Goal: Information Seeking & Learning: Learn about a topic

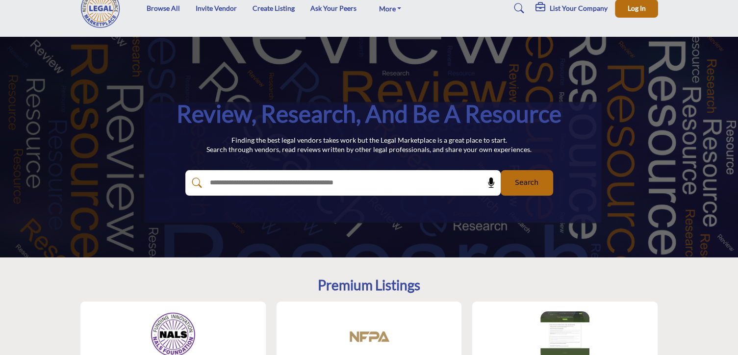
click at [353, 175] on div at bounding box center [332, 182] width 294 height 25
click at [345, 179] on input "text" at bounding box center [322, 183] width 234 height 15
type input "**********"
click at [501, 170] on button "Search" at bounding box center [527, 182] width 52 height 25
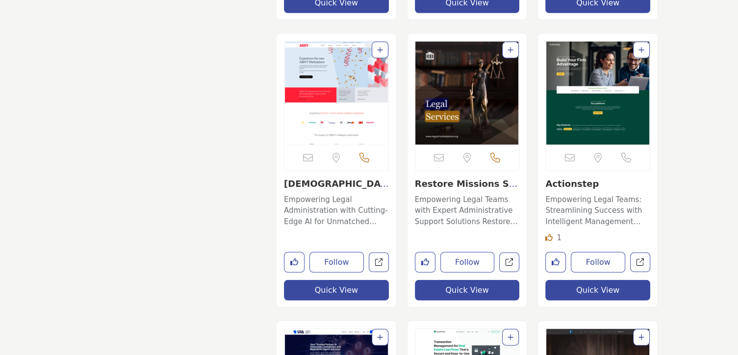
scroll to position [2864, 0]
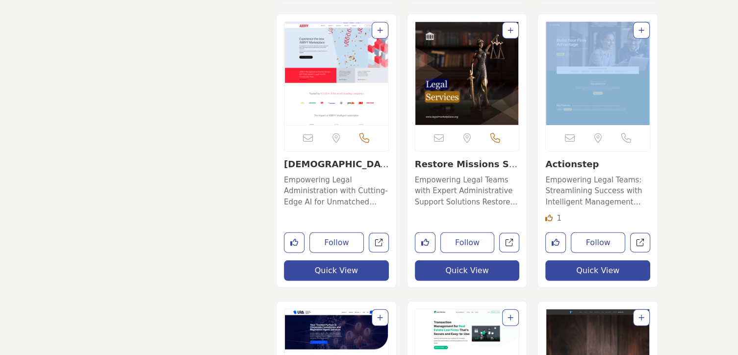
drag, startPoint x: 738, startPoint y: 153, endPoint x: 738, endPoint y: 25, distance: 128.0
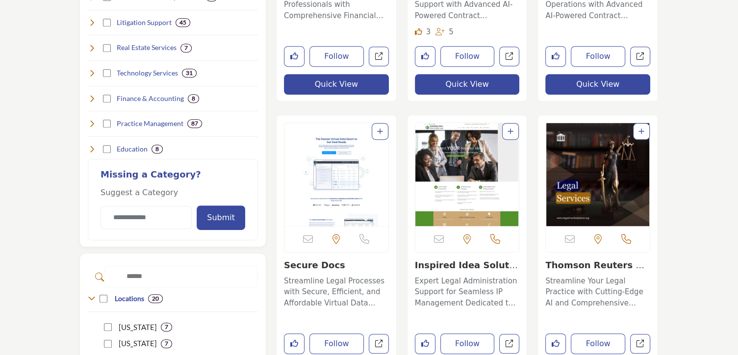
scroll to position [0, 0]
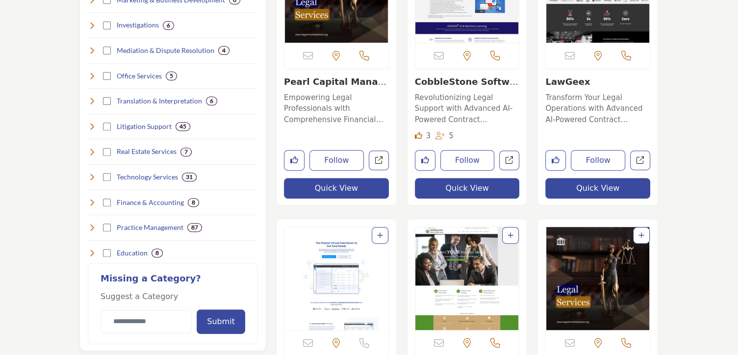
scroll to position [333, 0]
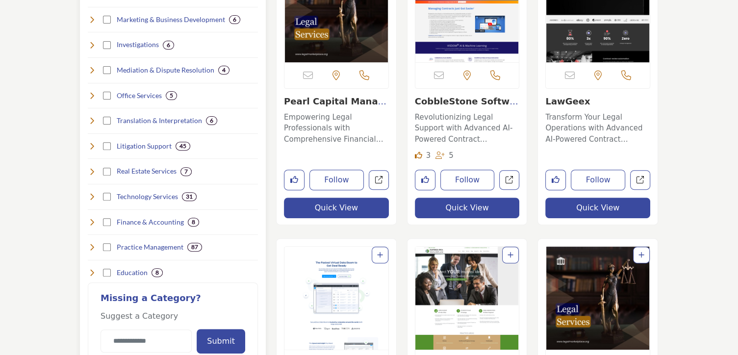
click at [137, 172] on h4 "Real Estate Services" at bounding box center [147, 171] width 60 height 10
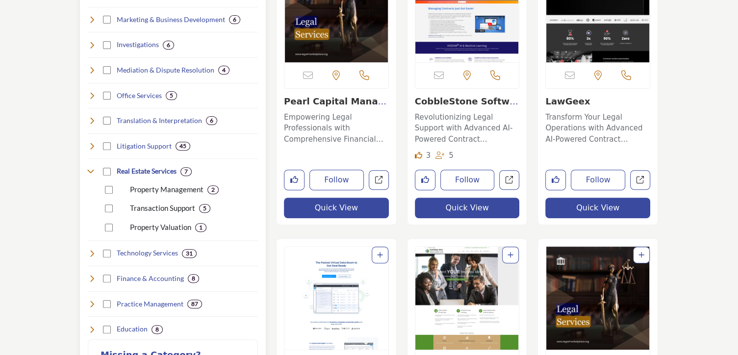
click at [146, 204] on p "Transaction Support" at bounding box center [162, 208] width 65 height 11
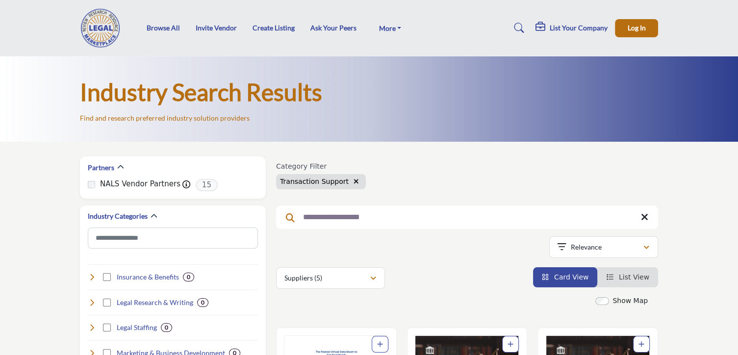
click at [433, 174] on div "Category Filter Transaction Support" at bounding box center [467, 175] width 382 height 27
